Goal: Task Accomplishment & Management: Use online tool/utility

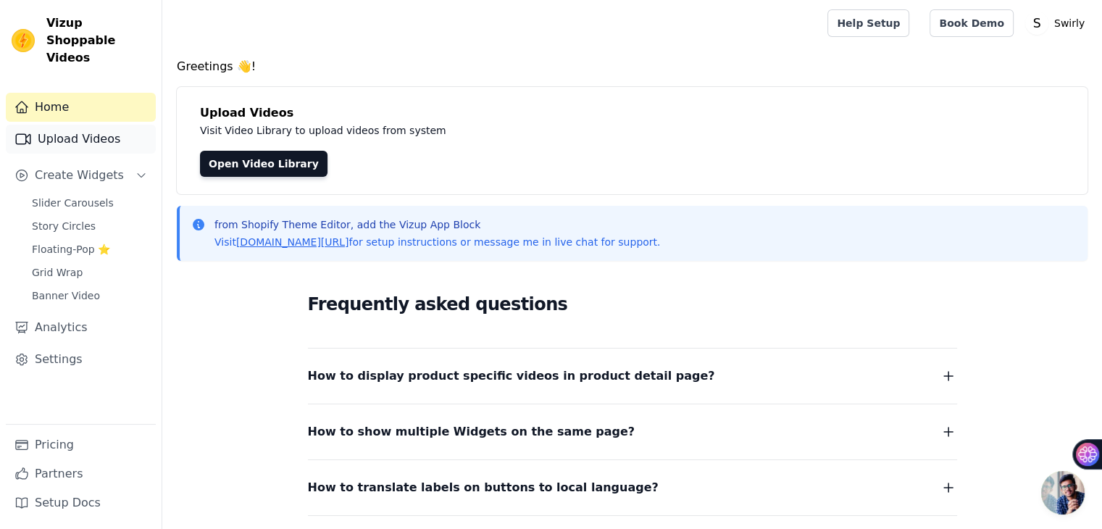
click at [69, 125] on link "Upload Videos" at bounding box center [81, 139] width 150 height 29
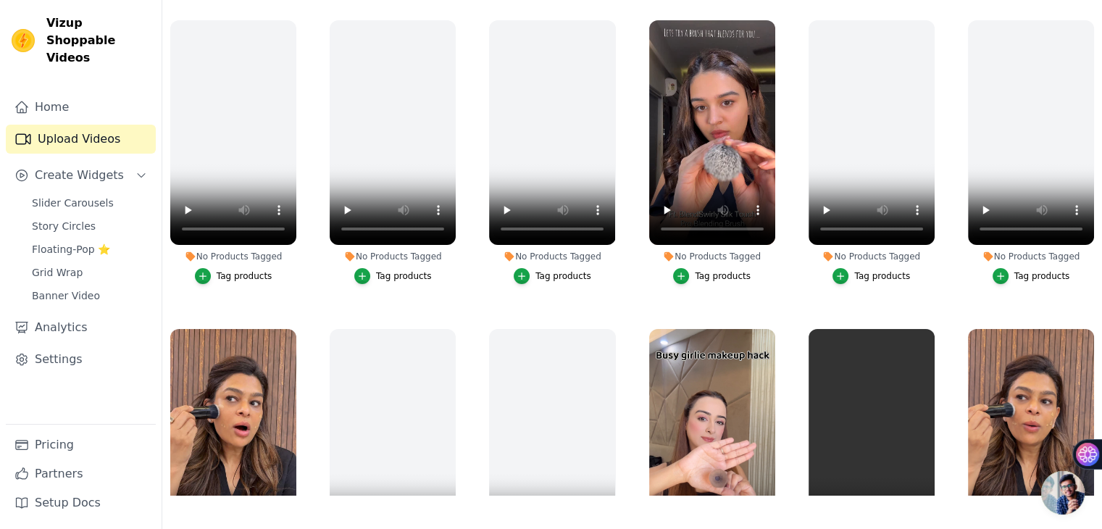
click at [306, 250] on ul "No Products Tagged Tag products No Products Tagged Tag products No Products Tag…" at bounding box center [632, 253] width 940 height 483
click at [52, 345] on link "Settings" at bounding box center [81, 359] width 150 height 29
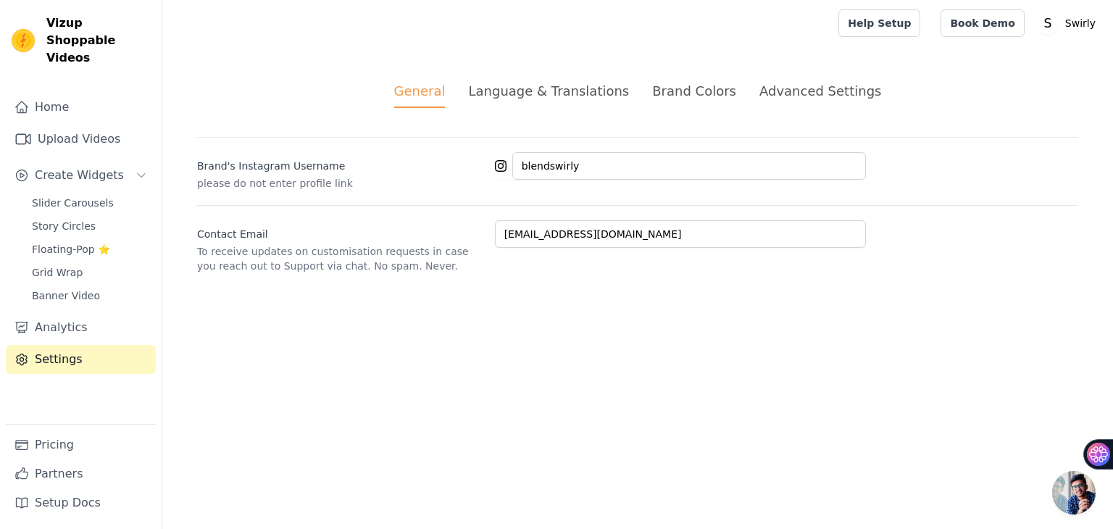
click at [803, 96] on div "Advanced Settings" at bounding box center [820, 91] width 122 height 20
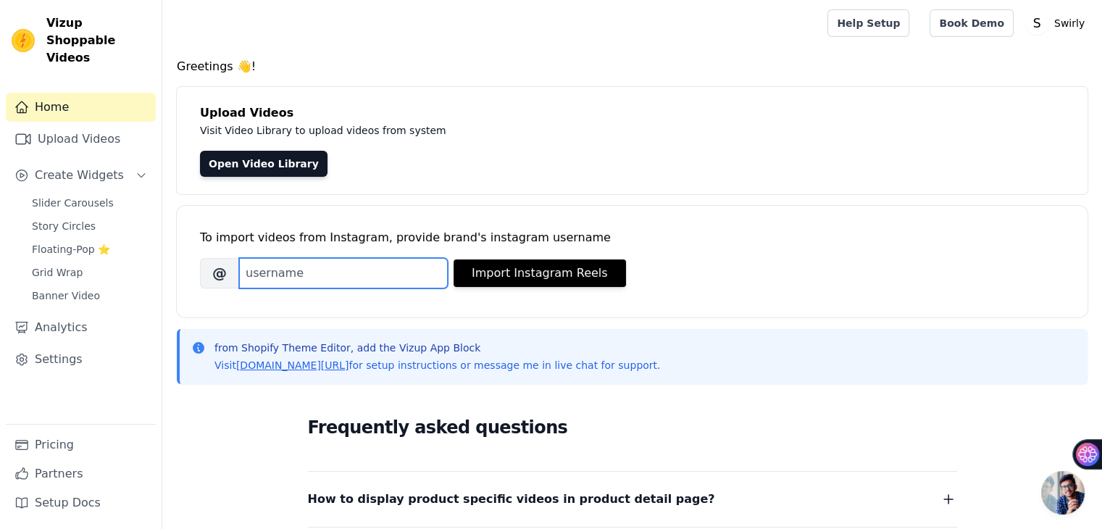
click at [335, 276] on input "Brand's Instagram Username" at bounding box center [343, 273] width 209 height 30
type input "blendswirly"
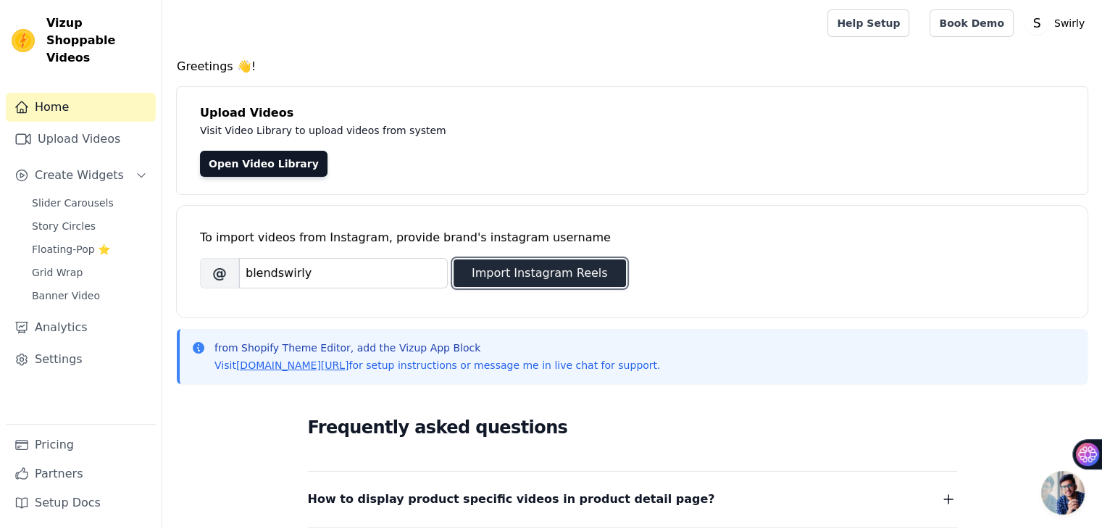
click at [577, 267] on button "Import Instagram Reels" at bounding box center [540, 273] width 172 height 28
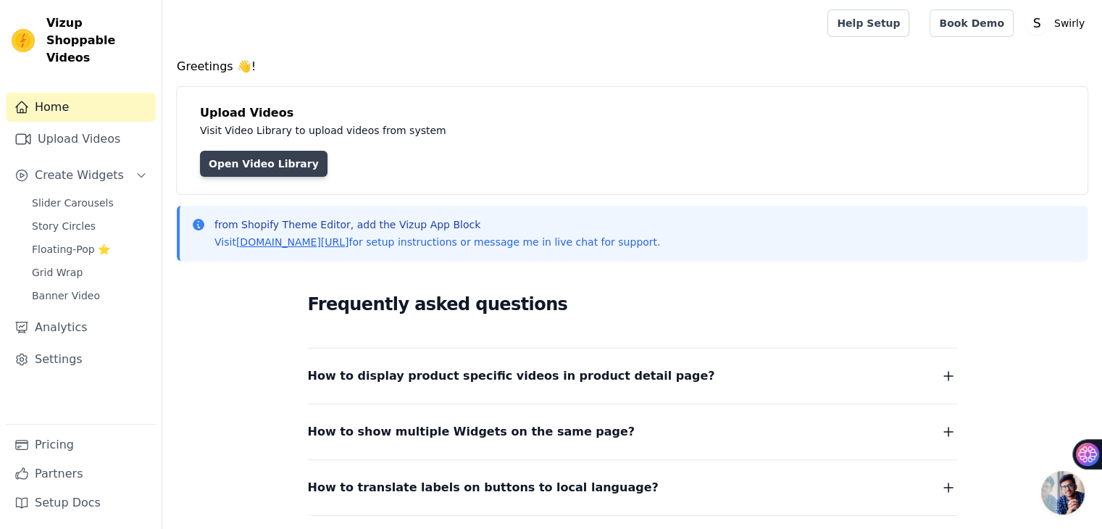
click at [258, 162] on link "Open Video Library" at bounding box center [264, 164] width 128 height 26
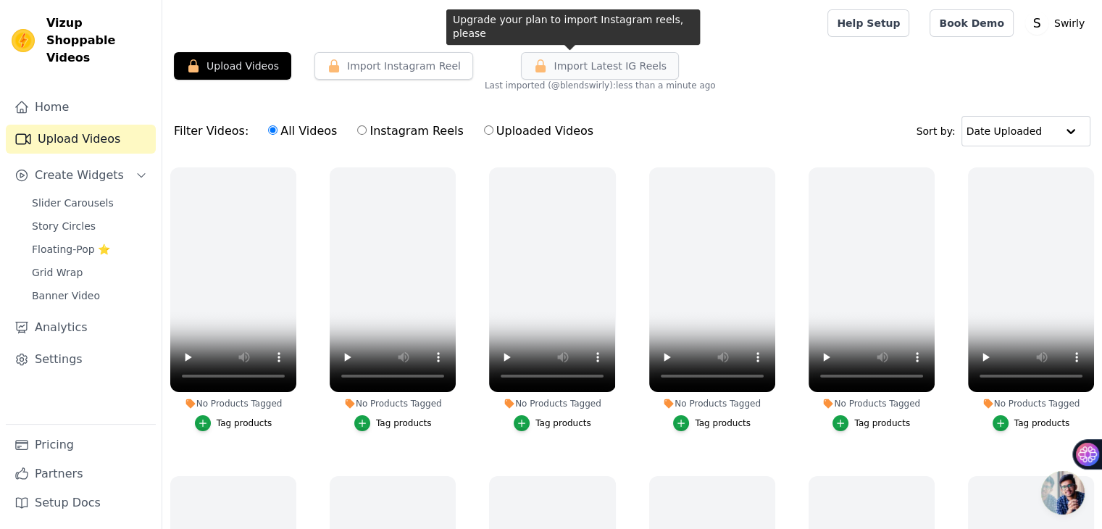
click at [579, 62] on span "Import Latest IG Reels" at bounding box center [610, 66] width 113 height 14
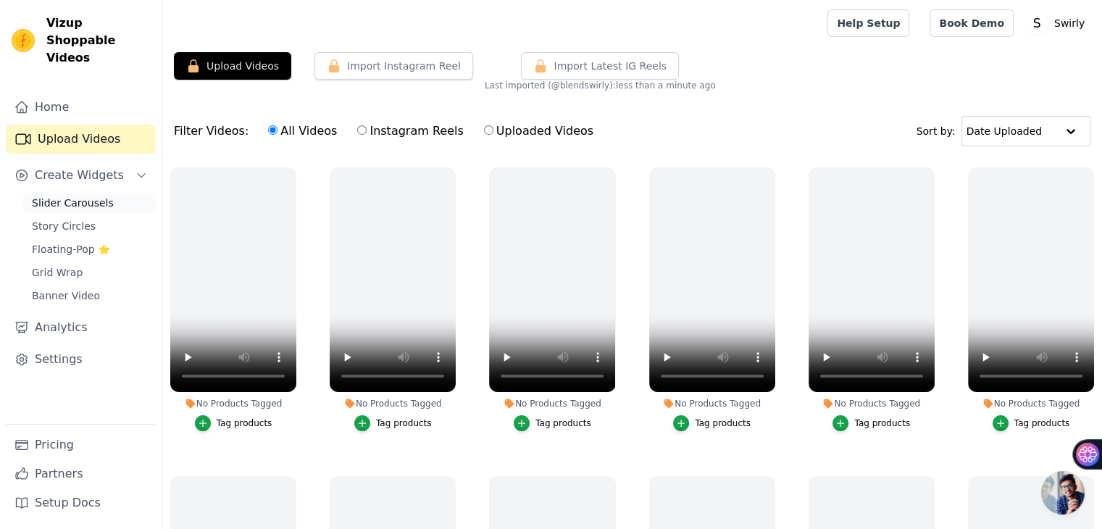
click at [75, 196] on span "Slider Carousels" at bounding box center [73, 203] width 82 height 14
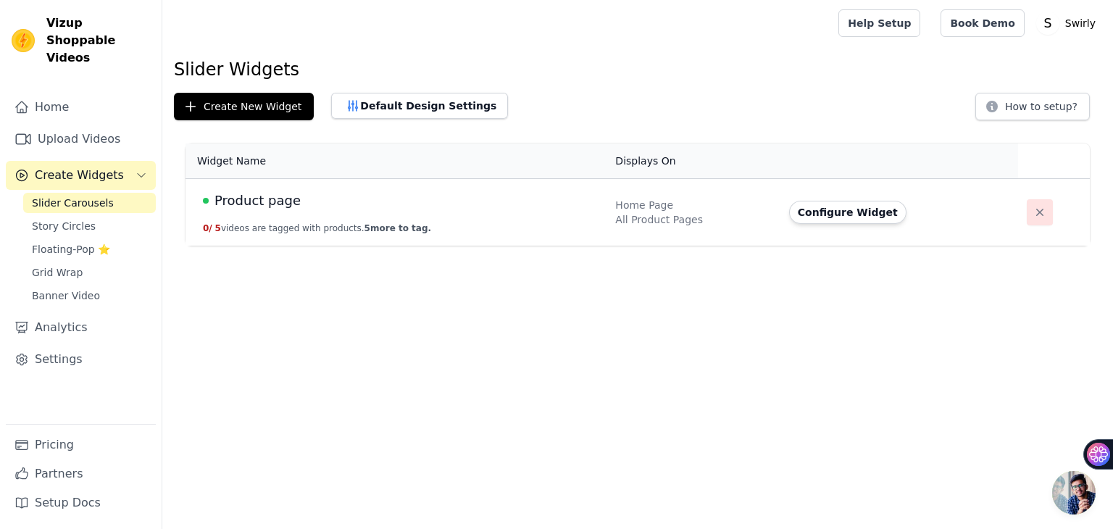
click at [1032, 212] on icon "button" at bounding box center [1039, 212] width 14 height 14
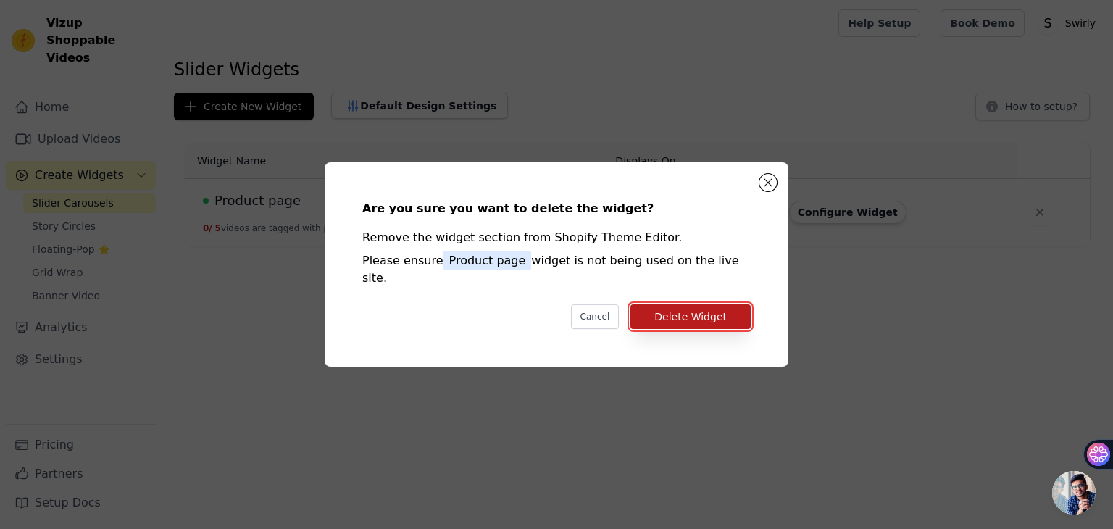
click at [714, 312] on button "Delete Widget" at bounding box center [690, 316] width 120 height 25
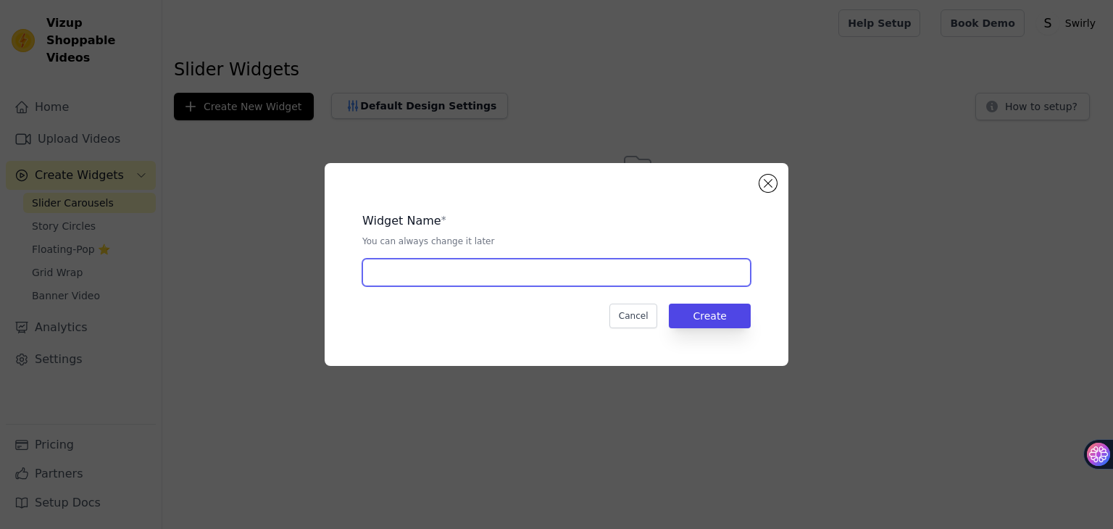
click at [701, 285] on input "text" at bounding box center [556, 273] width 388 height 28
type input "n"
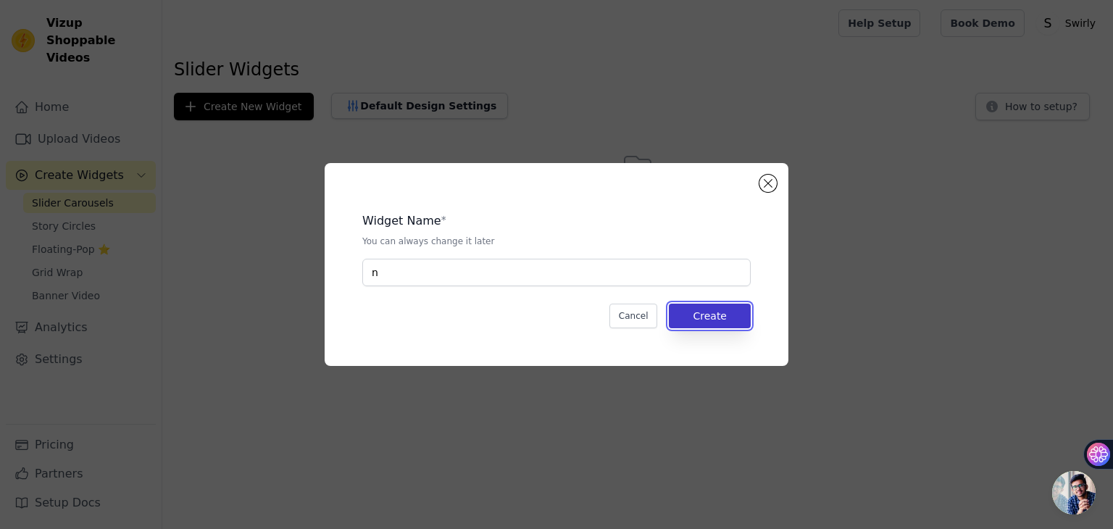
click at [706, 311] on button "Create" at bounding box center [710, 316] width 82 height 25
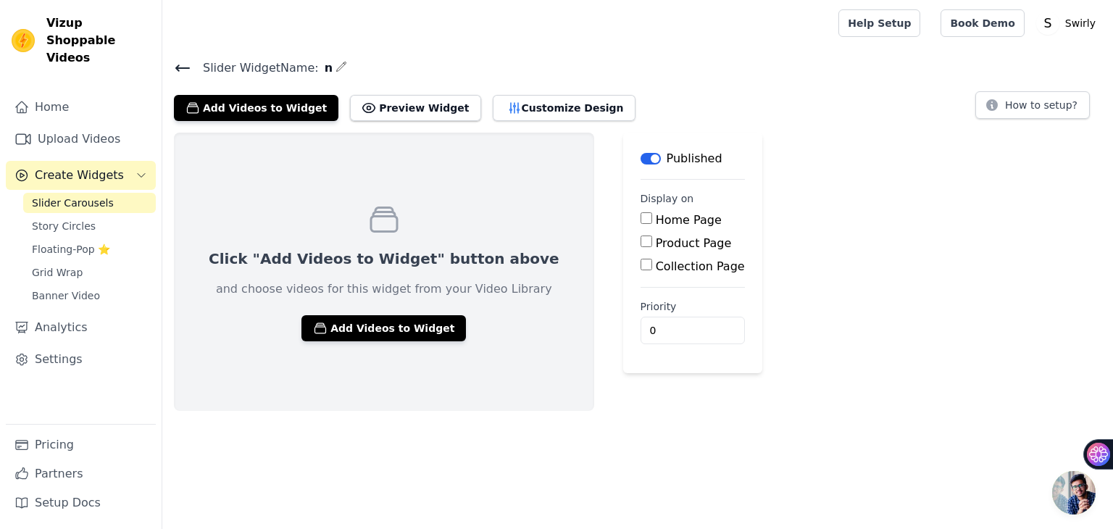
drag, startPoint x: 596, startPoint y: 213, endPoint x: 590, endPoint y: 220, distance: 9.3
click at [640, 213] on input "Home Page" at bounding box center [646, 218] width 12 height 12
click at [640, 220] on input "Home Page" at bounding box center [646, 218] width 12 height 12
checkbox input "true"
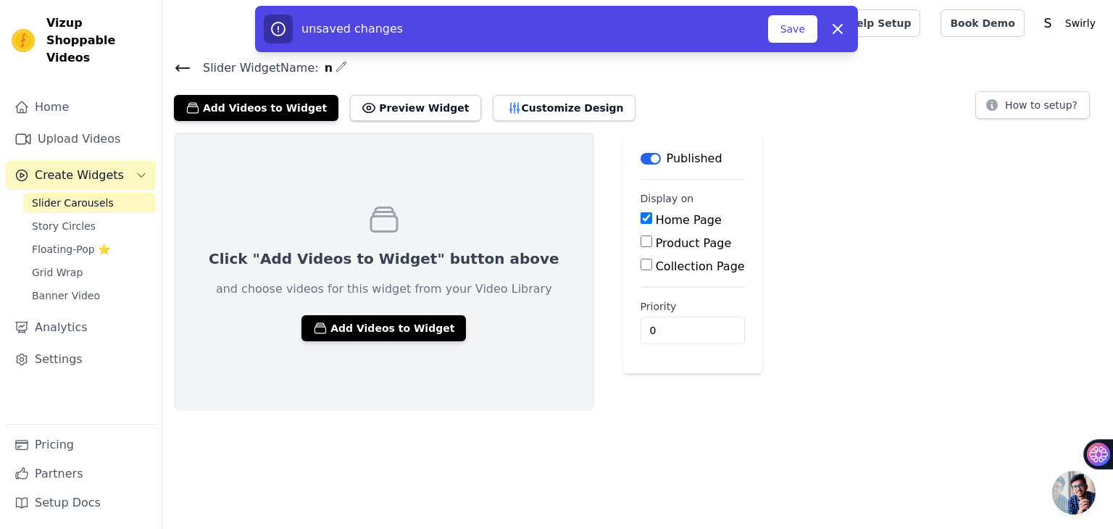
click at [640, 237] on input "Product Page" at bounding box center [646, 241] width 12 height 12
checkbox input "true"
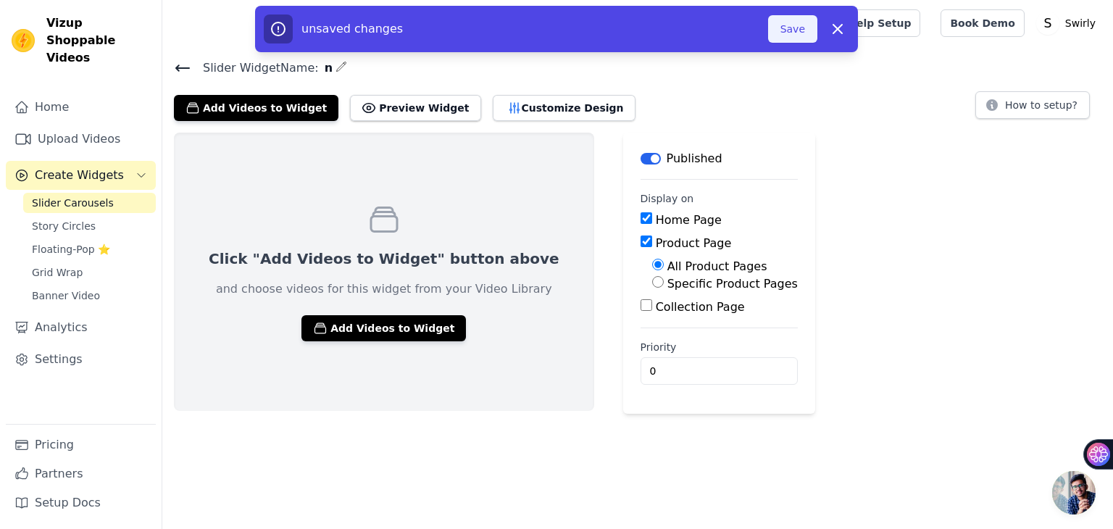
click at [810, 25] on button "Save" at bounding box center [792, 29] width 49 height 28
click at [782, 30] on button "Save" at bounding box center [792, 29] width 49 height 28
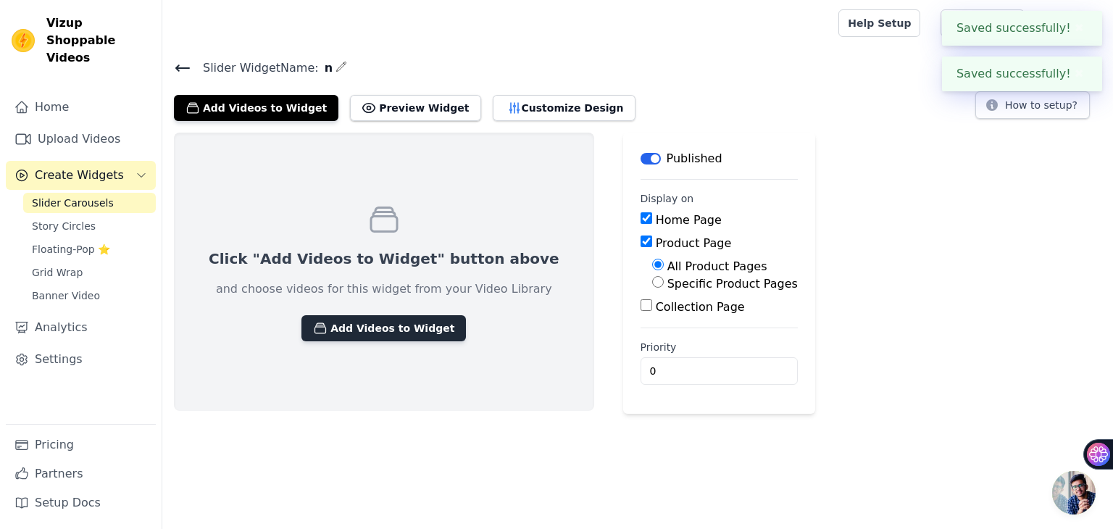
click at [378, 332] on button "Add Videos to Widget" at bounding box center [383, 328] width 164 height 26
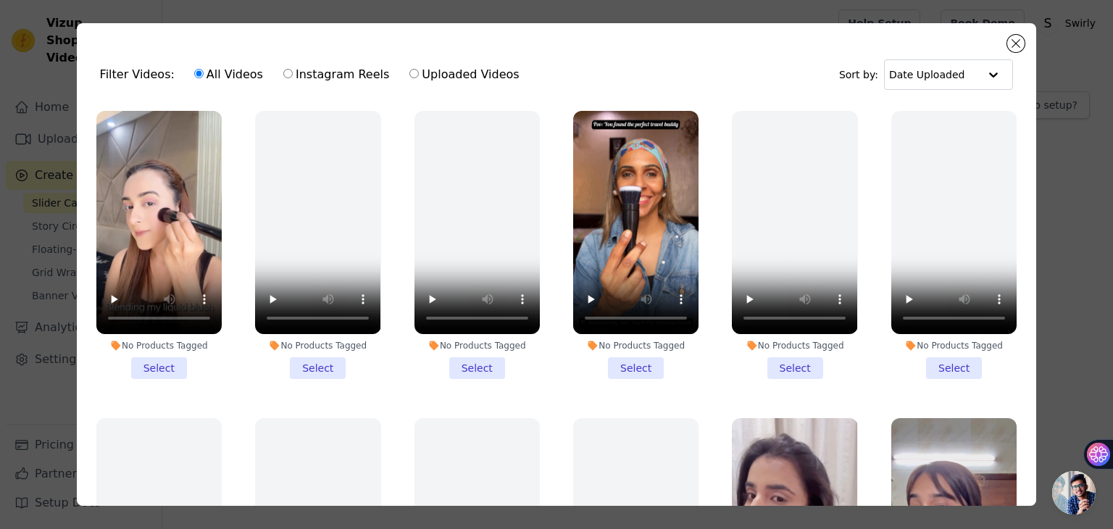
click at [163, 357] on li "No Products Tagged Select" at bounding box center [158, 245] width 125 height 268
click at [0, 0] on input "No Products Tagged Select" at bounding box center [0, 0] width 0 height 0
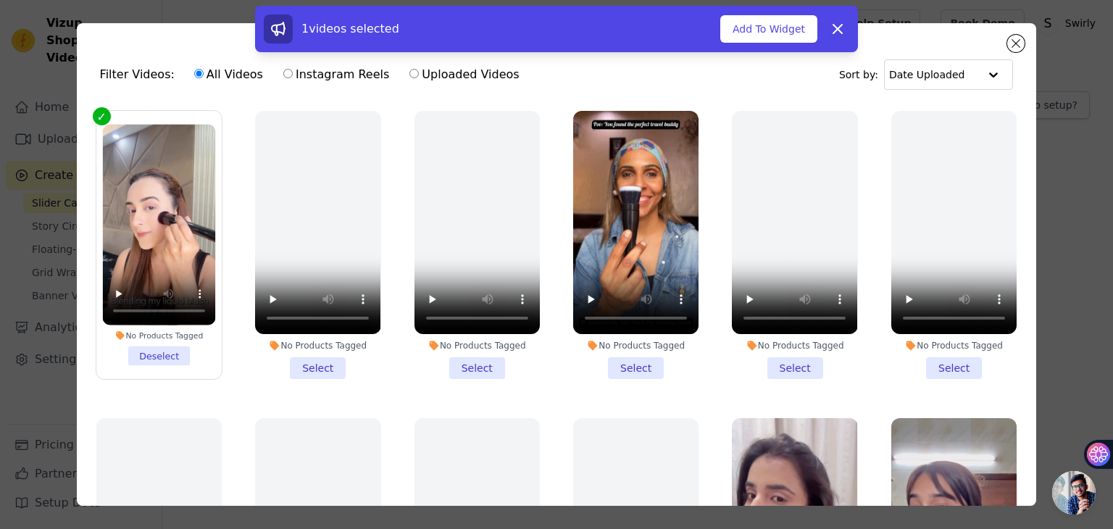
click at [603, 363] on li "No Products Tagged Select" at bounding box center [635, 245] width 125 height 268
click at [0, 0] on input "No Products Tagged Select" at bounding box center [0, 0] width 0 height 0
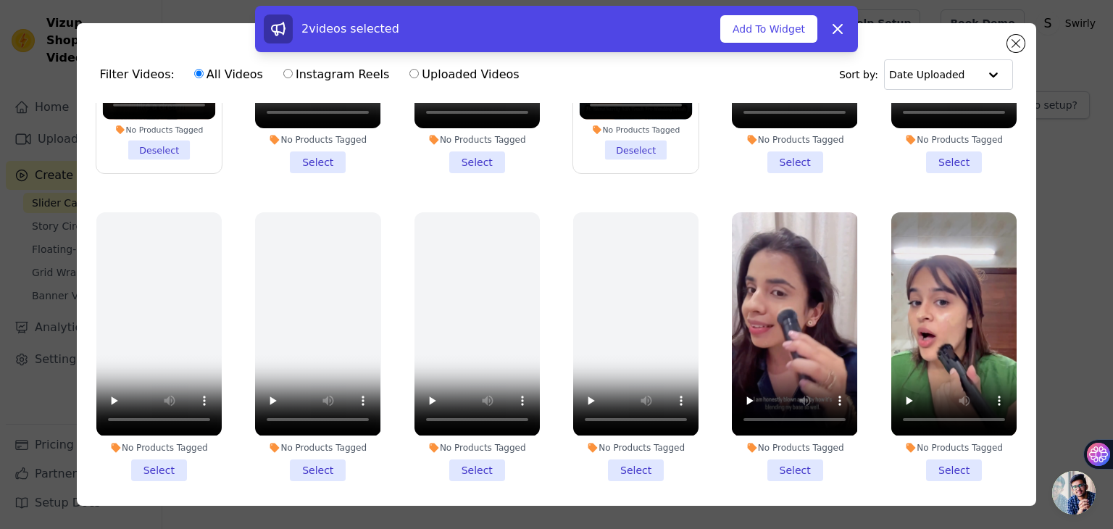
scroll to position [290, 0]
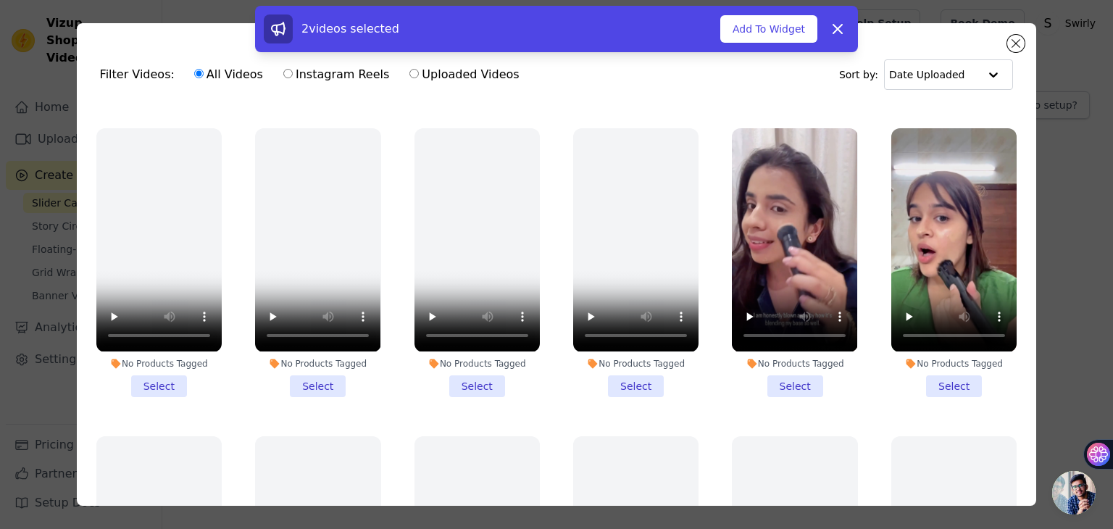
click at [778, 372] on li "No Products Tagged Select" at bounding box center [794, 262] width 125 height 268
click at [0, 0] on input "No Products Tagged Select" at bounding box center [0, 0] width 0 height 0
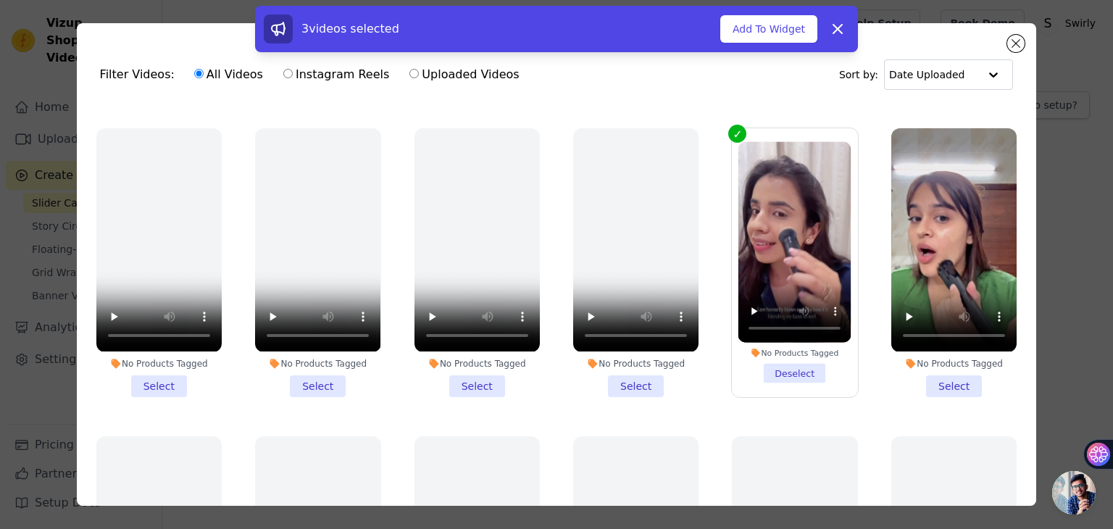
click at [933, 371] on li "No Products Tagged Select" at bounding box center [953, 262] width 125 height 268
click at [0, 0] on input "No Products Tagged Select" at bounding box center [0, 0] width 0 height 0
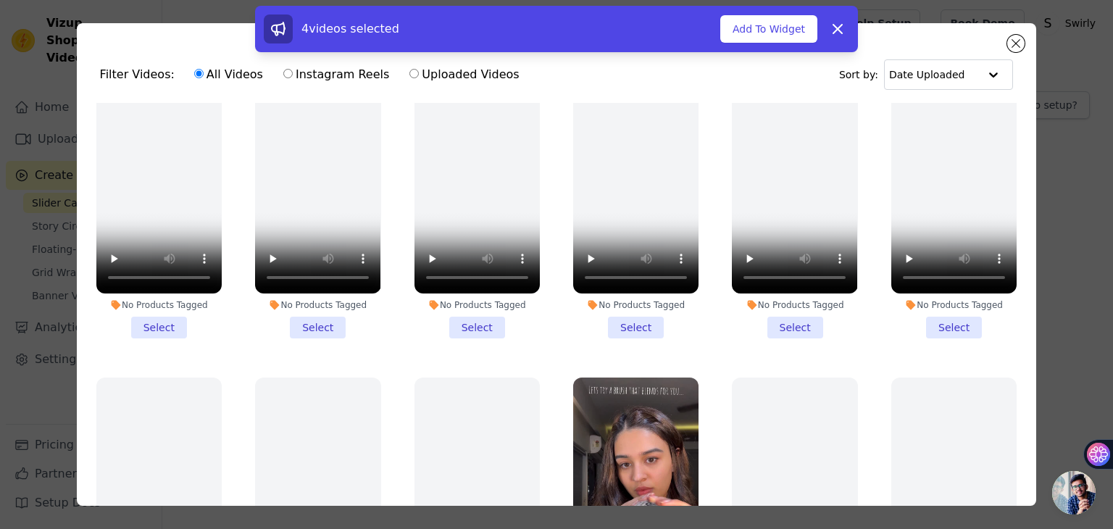
scroll to position [797, 0]
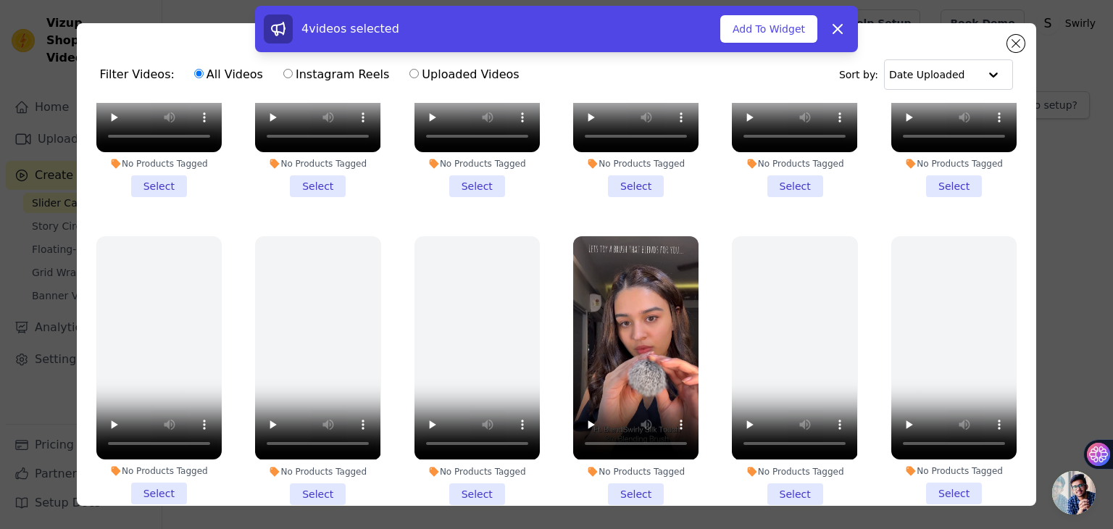
click at [638, 462] on li "No Products Tagged Select" at bounding box center [635, 370] width 125 height 268
click at [0, 0] on input "No Products Tagged Select" at bounding box center [0, 0] width 0 height 0
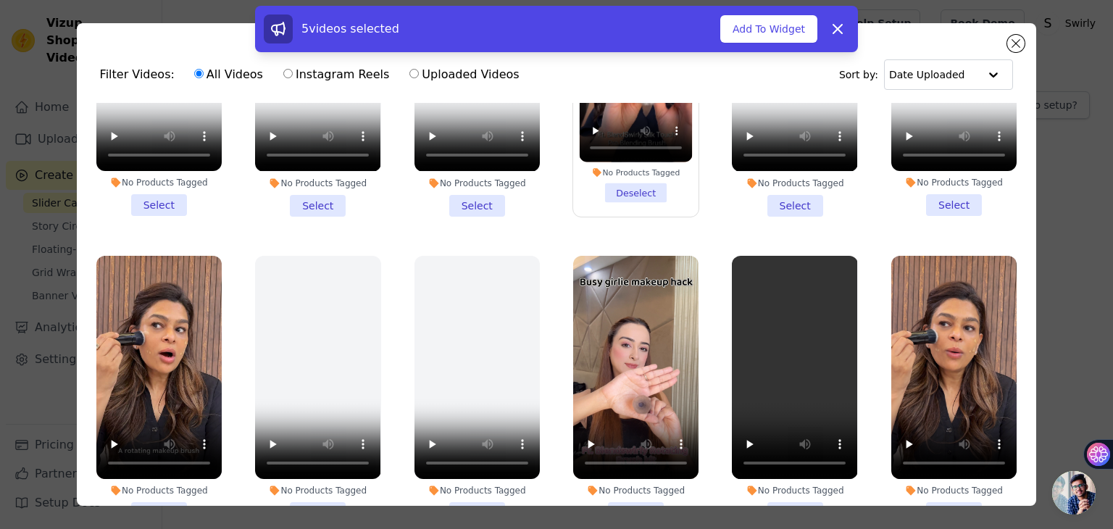
scroll to position [1304, 0]
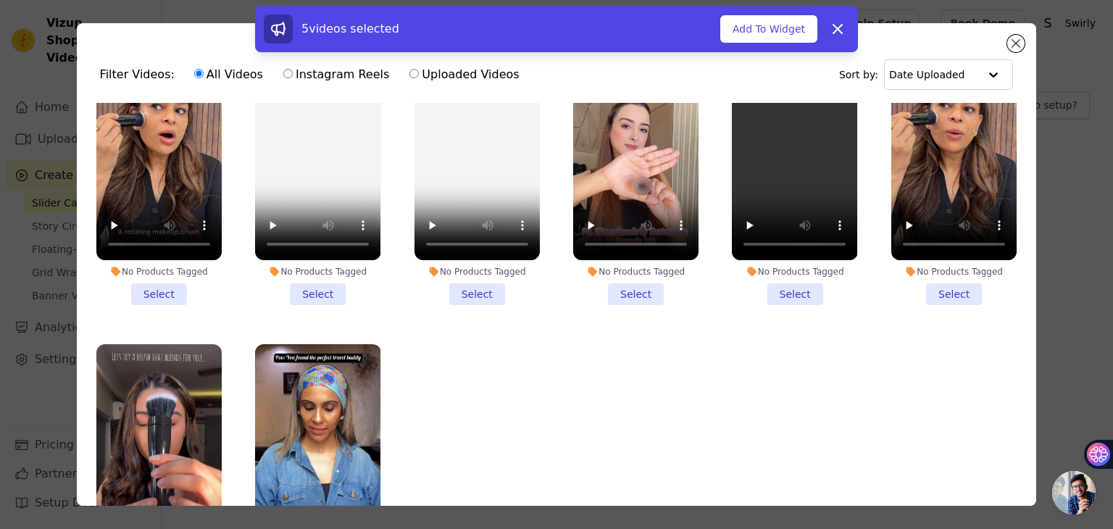
click at [948, 262] on li "No Products Tagged Select" at bounding box center [953, 171] width 125 height 268
click at [0, 0] on input "No Products Tagged Select" at bounding box center [0, 0] width 0 height 0
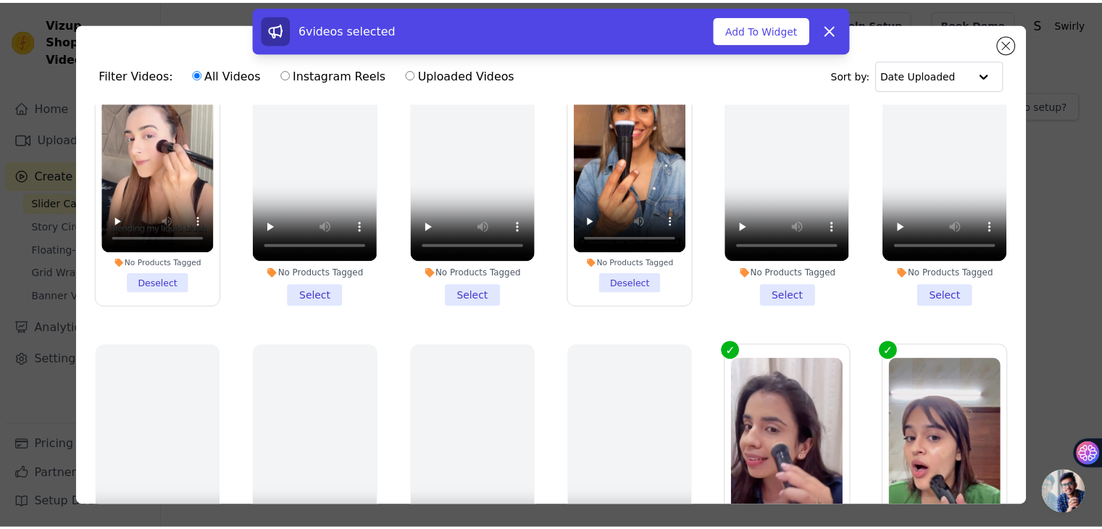
scroll to position [0, 0]
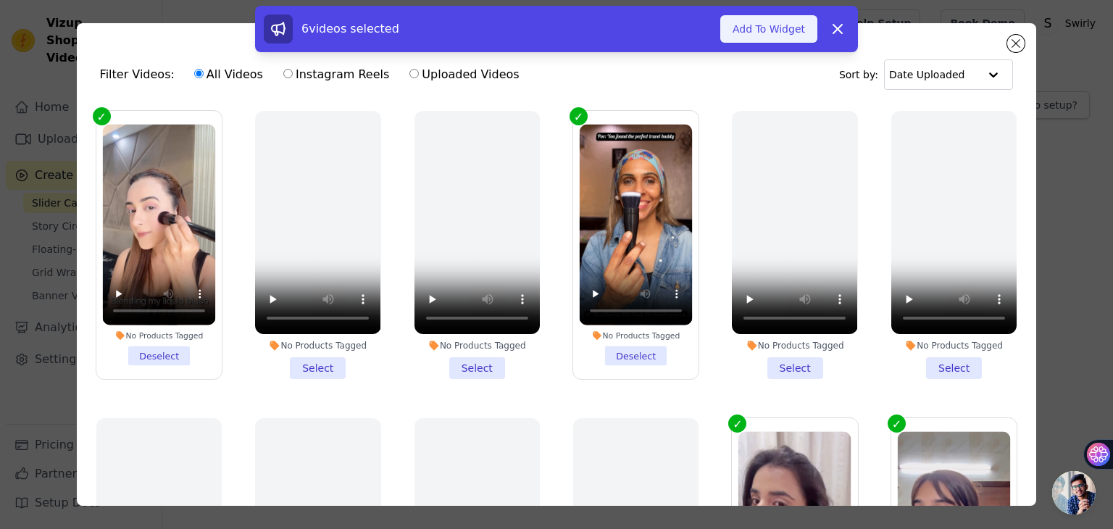
click at [762, 33] on button "Add To Widget" at bounding box center [768, 29] width 97 height 28
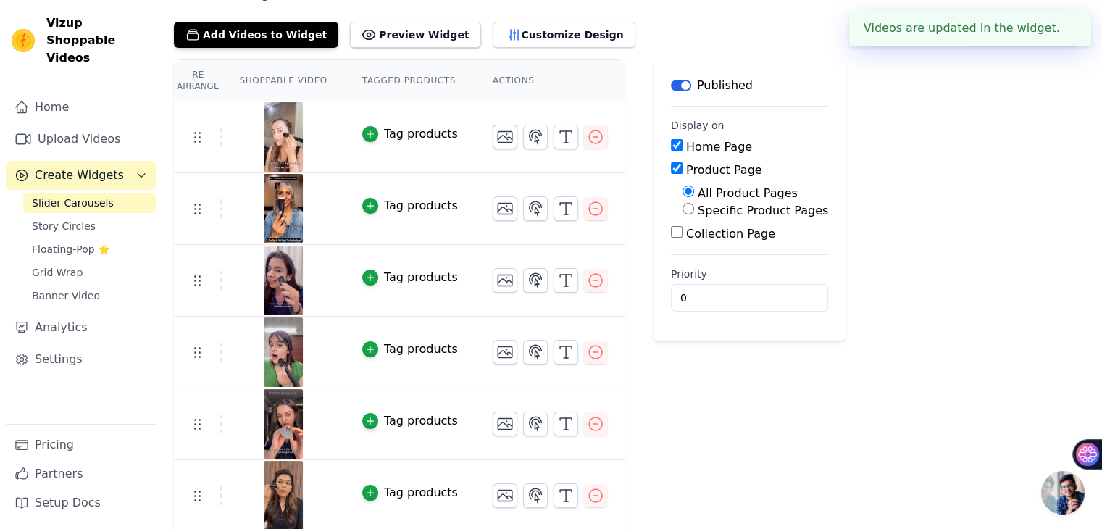
scroll to position [74, 0]
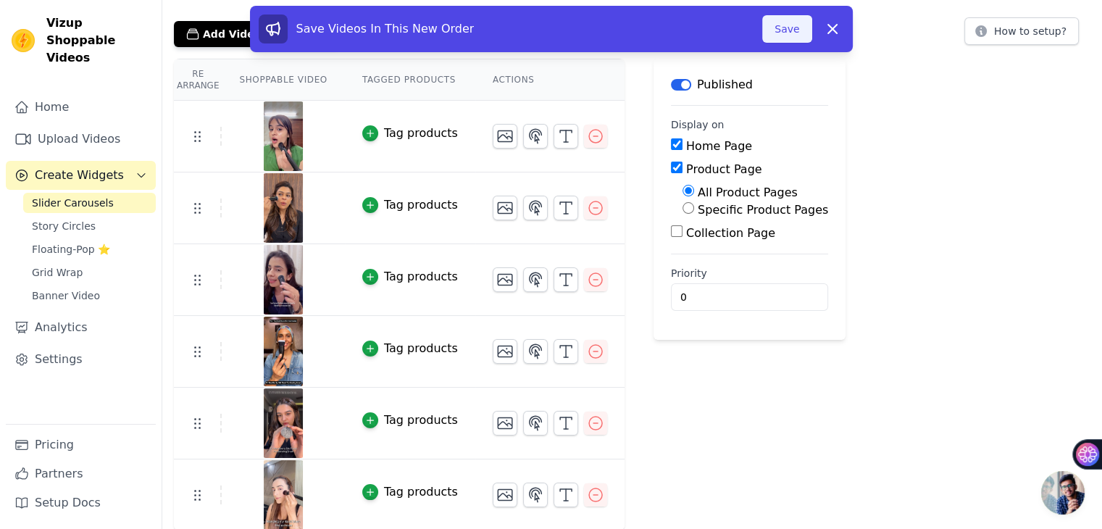
click at [781, 27] on button "Save" at bounding box center [786, 29] width 49 height 28
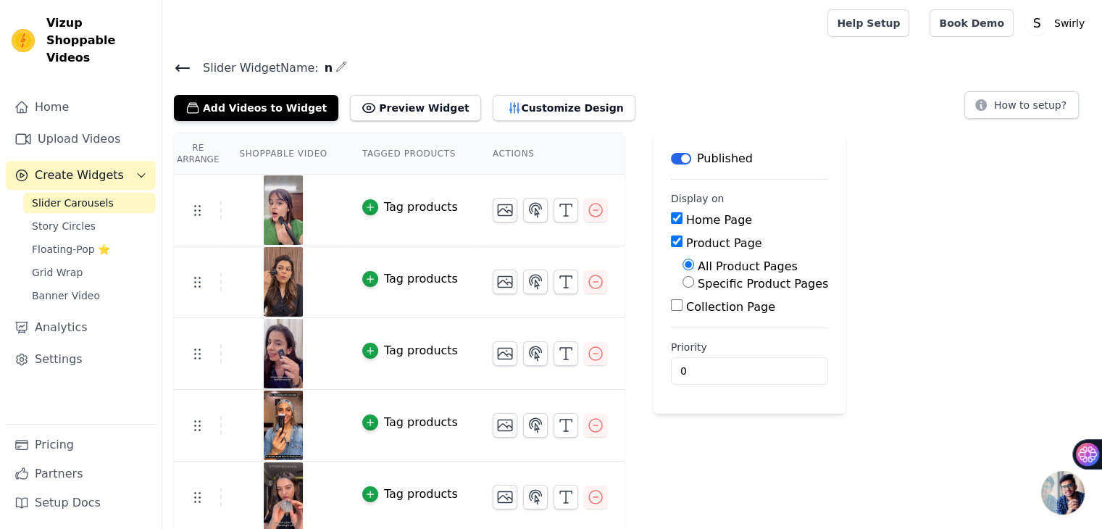
click at [175, 64] on icon at bounding box center [182, 67] width 17 height 17
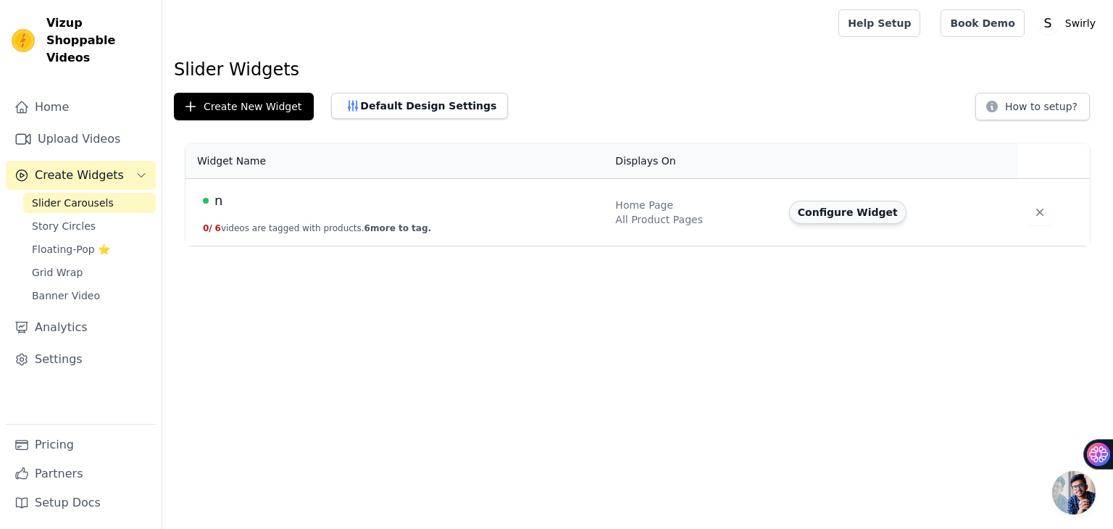
click at [835, 215] on button "Configure Widget" at bounding box center [847, 212] width 117 height 23
